Goal: Task Accomplishment & Management: Complete application form

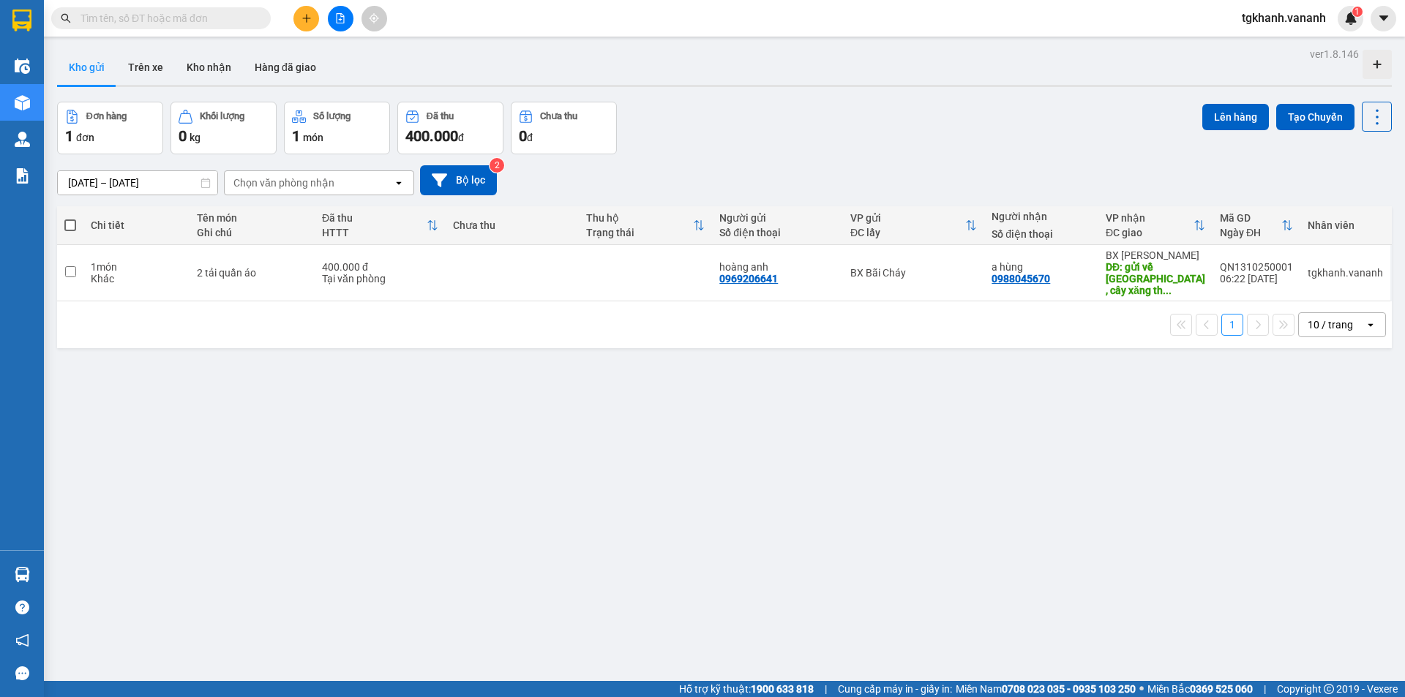
click at [172, 12] on input "text" at bounding box center [166, 18] width 173 height 16
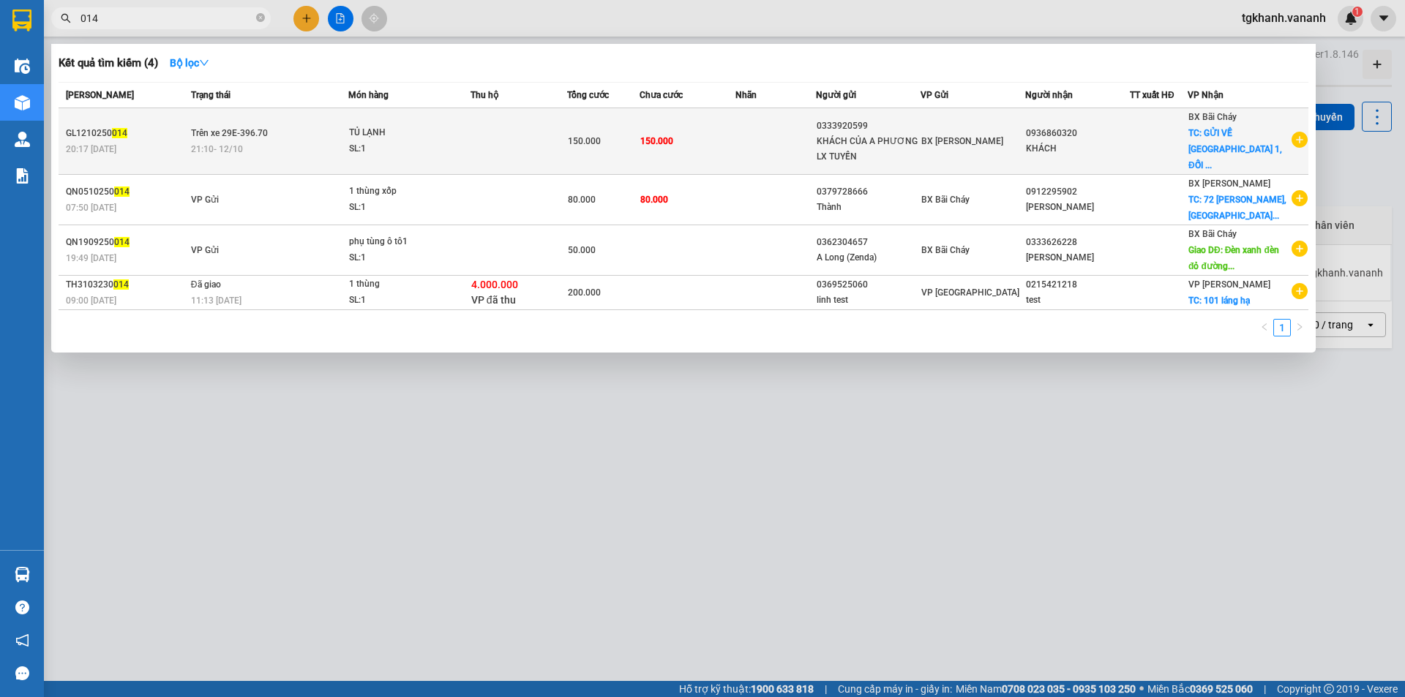
type input "014"
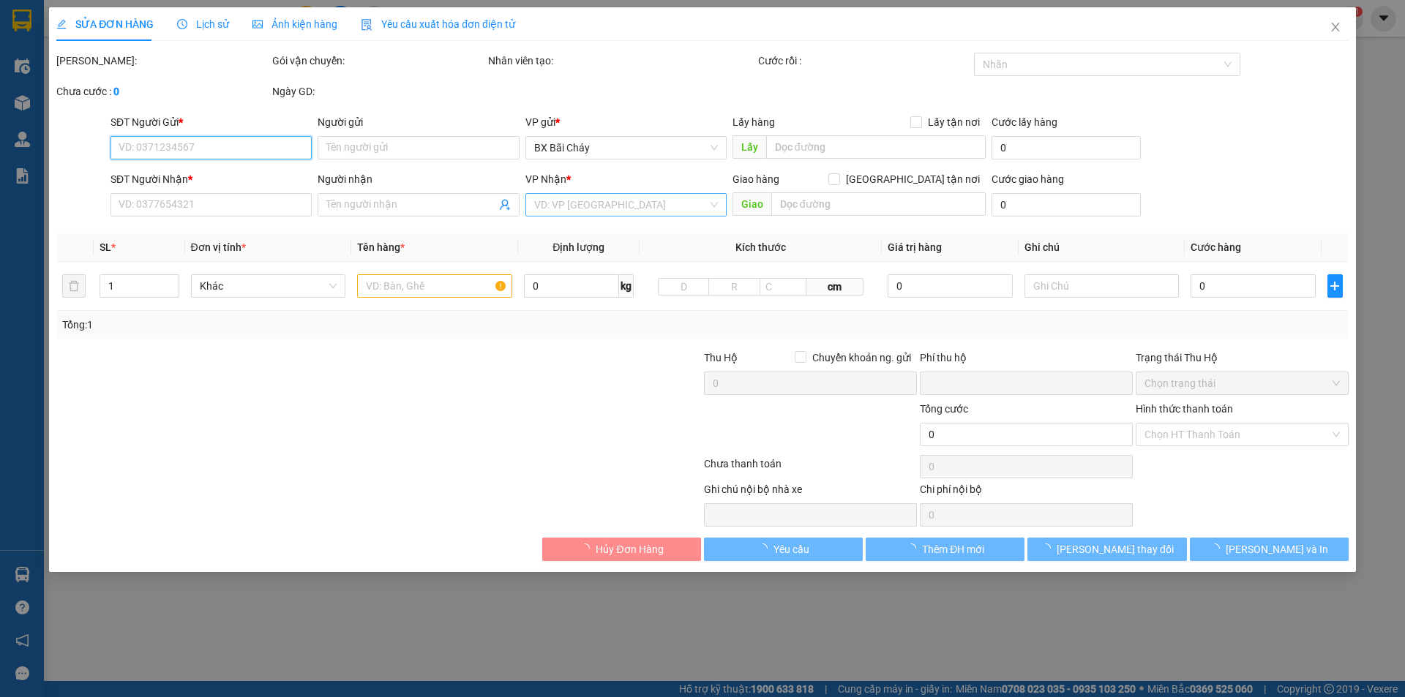
type input "0333920599"
type input "KHÁCH CỦA A PHƯƠNG LX TUYẾN"
type input "0936860320"
type input "KHÁCH"
checkbox input "true"
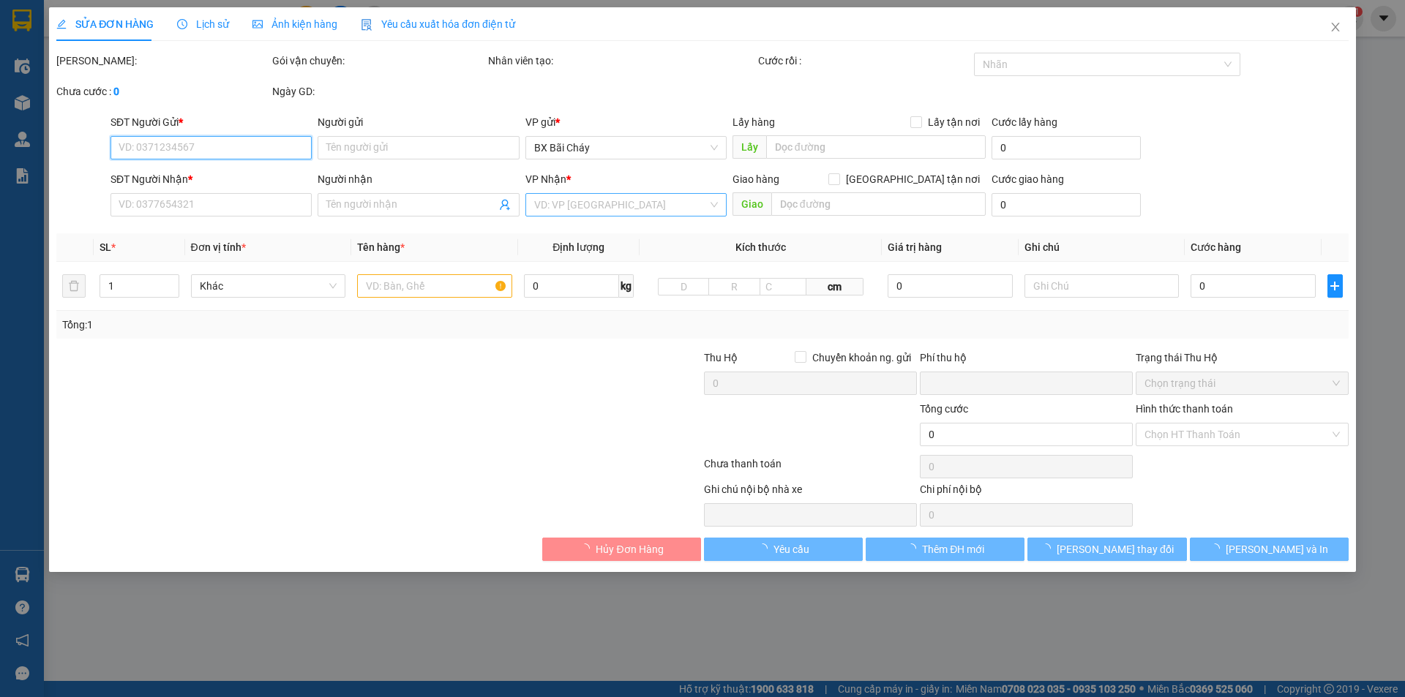
type input "GỬI VỀ [GEOGRAPHIC_DATA] 1, ĐỐI DIỆN CỔNG XE VÀO"
type input "0"
type input "150.000"
type input "NGƯỜI NHẬN THANH TOÁN"
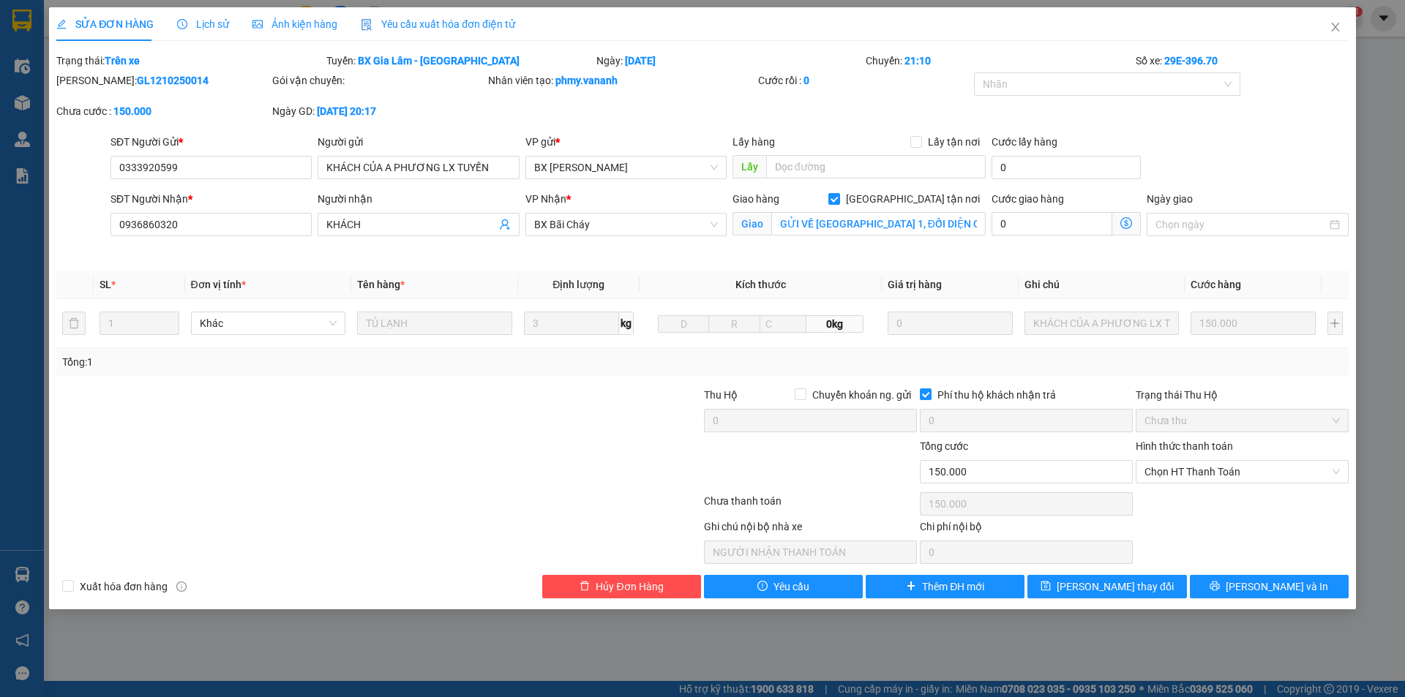
drag, startPoint x: 91, startPoint y: 78, endPoint x: 192, endPoint y: 91, distance: 102.6
click at [192, 91] on div "[PERSON_NAME]: GL1210250014" at bounding box center [163, 87] width 216 height 31
copy b "GL1210250014"
